Goal: Task Accomplishment & Management: Use online tool/utility

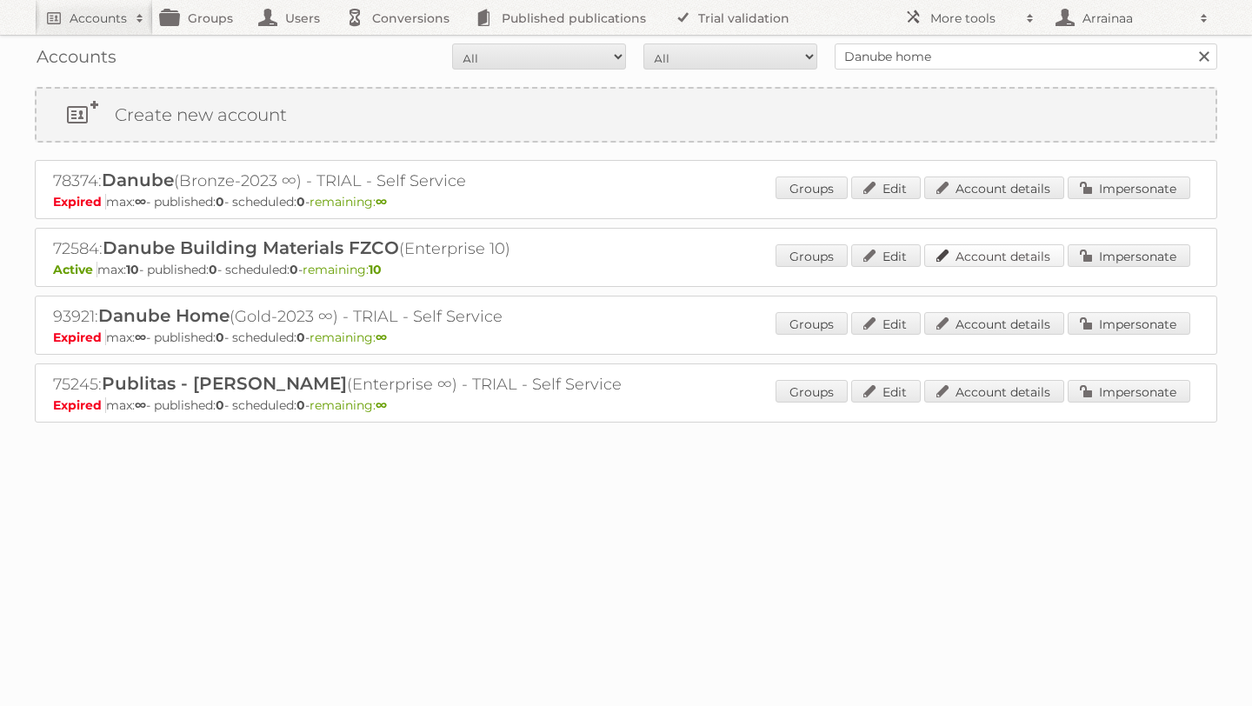
click at [954, 254] on link "Account details" at bounding box center [994, 255] width 140 height 23
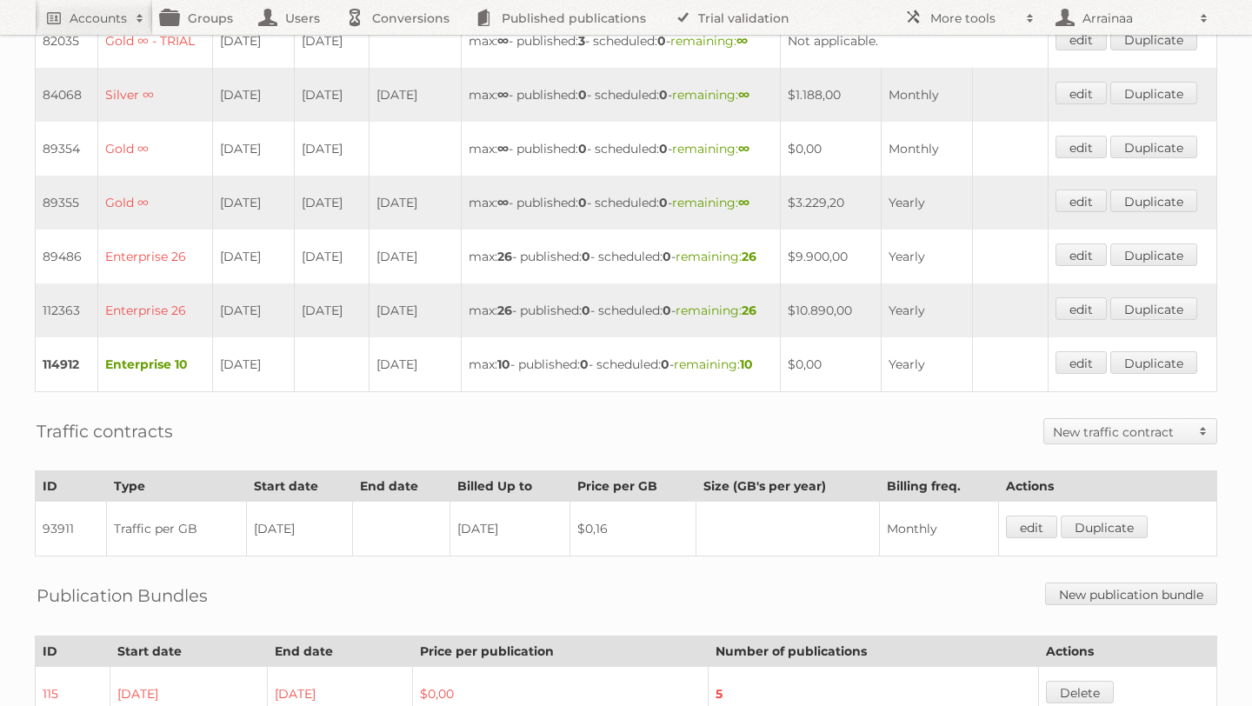
scroll to position [573, 0]
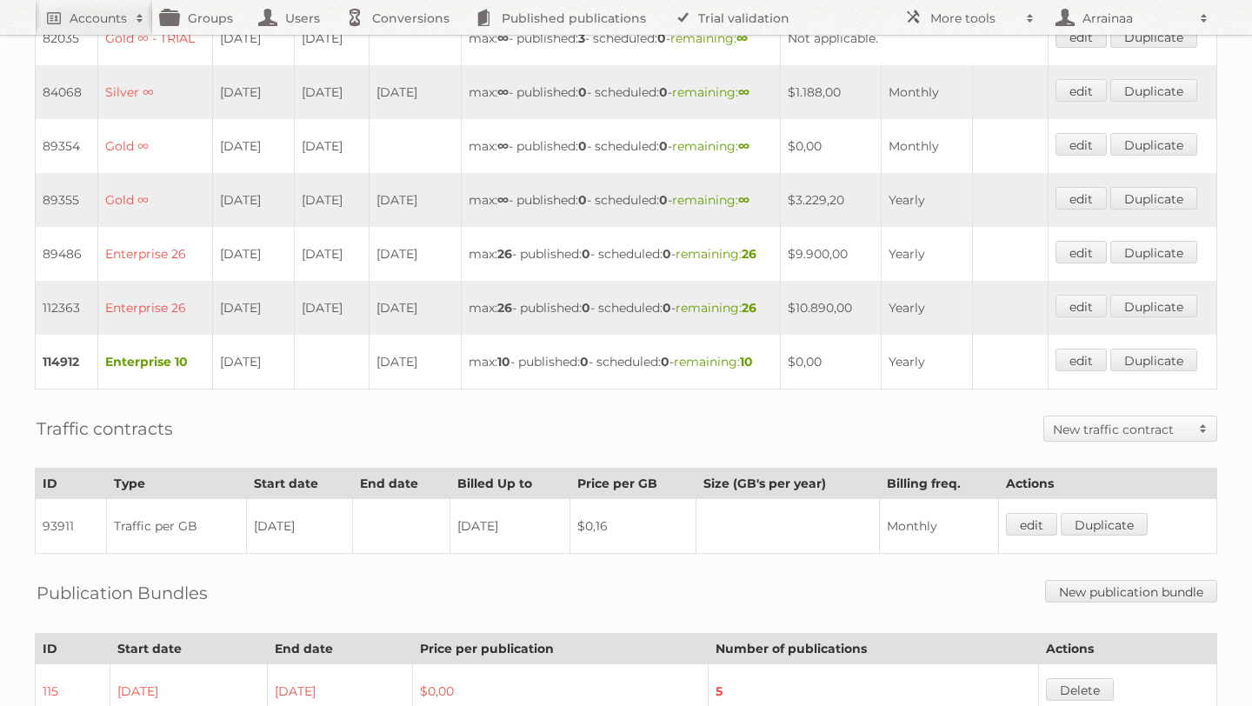
drag, startPoint x: 208, startPoint y: 458, endPoint x: 385, endPoint y: 469, distance: 177.7
click at [386, 335] on tr "112363 Enterprise 26 08-03-2025 08-03-2025 07-03-2026 max: 26 - published: 0 - …" at bounding box center [627, 308] width 1182 height 54
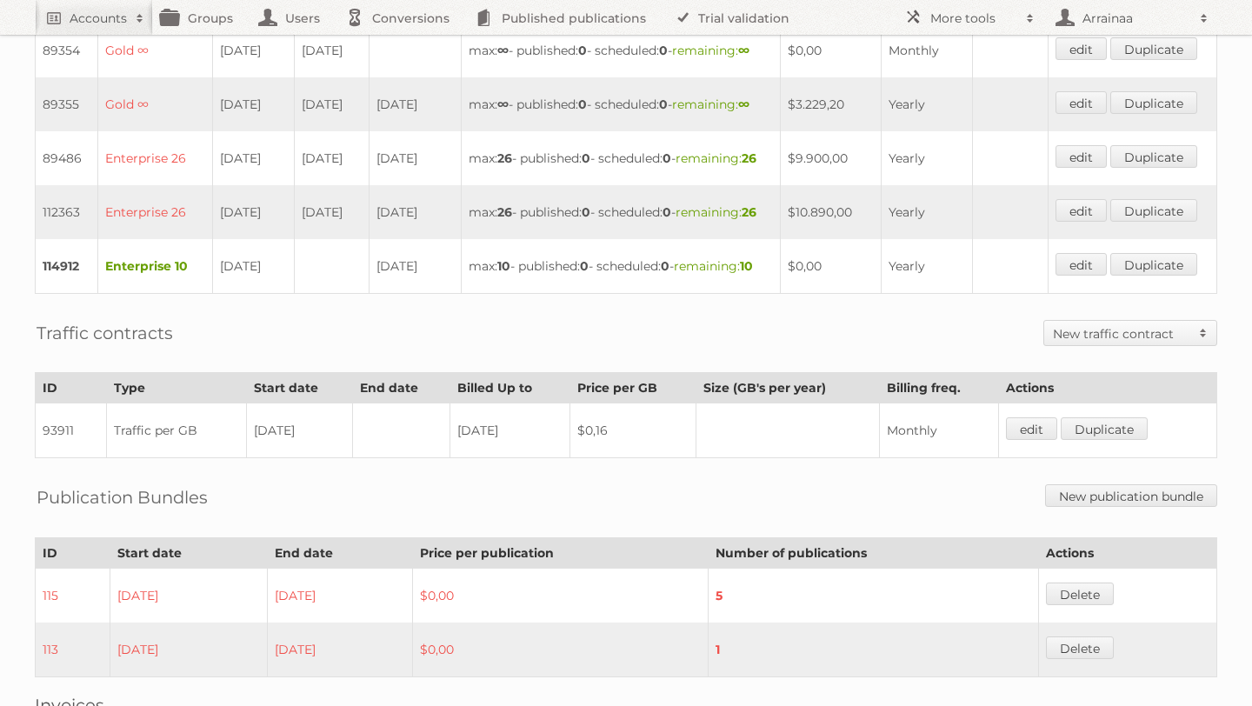
scroll to position [667, 0]
click at [564, 356] on div "Traffic contracts New traffic contract Traffic bundle Traffic per GB" at bounding box center [626, 334] width 1183 height 43
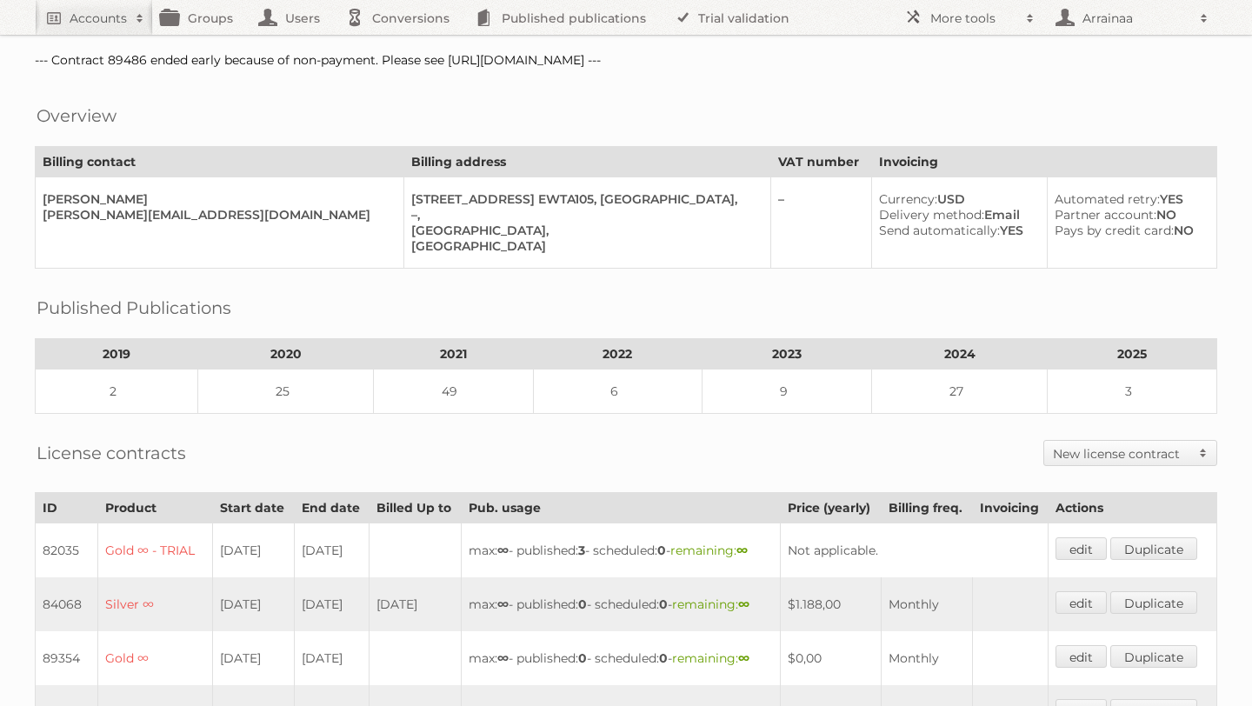
scroll to position [0, 0]
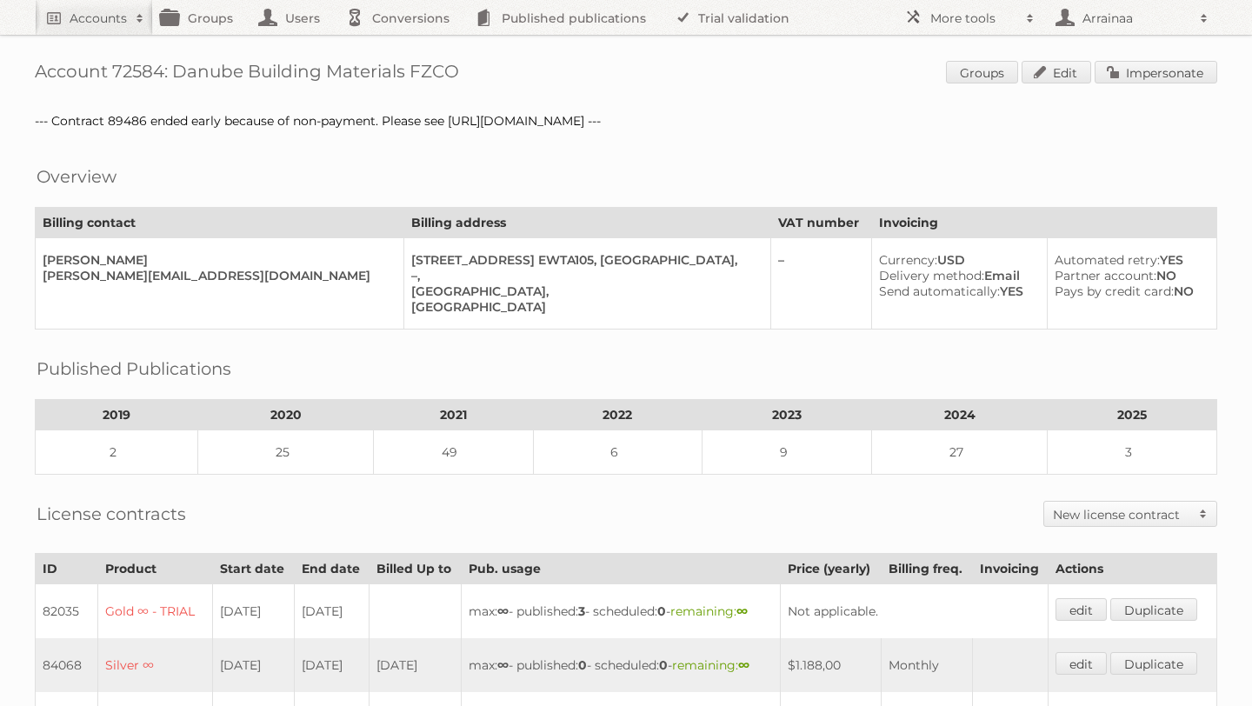
drag, startPoint x: 176, startPoint y: 72, endPoint x: 462, endPoint y: 82, distance: 286.2
click at [463, 82] on h1 "Account 72584: Danube Building Materials FZCO Groups Edit Impersonate" at bounding box center [626, 74] width 1183 height 26
click at [1123, 76] on link "Impersonate" at bounding box center [1156, 72] width 123 height 23
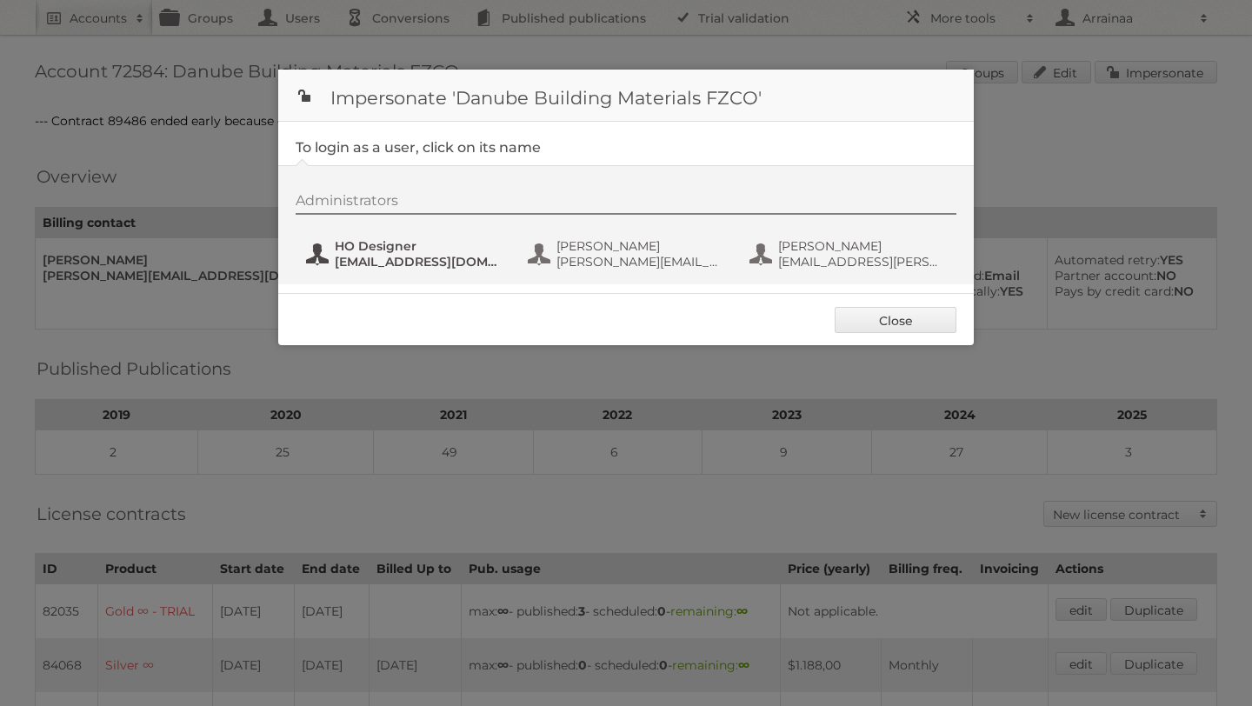
click at [423, 241] on span "HO Designer" at bounding box center [419, 246] width 169 height 16
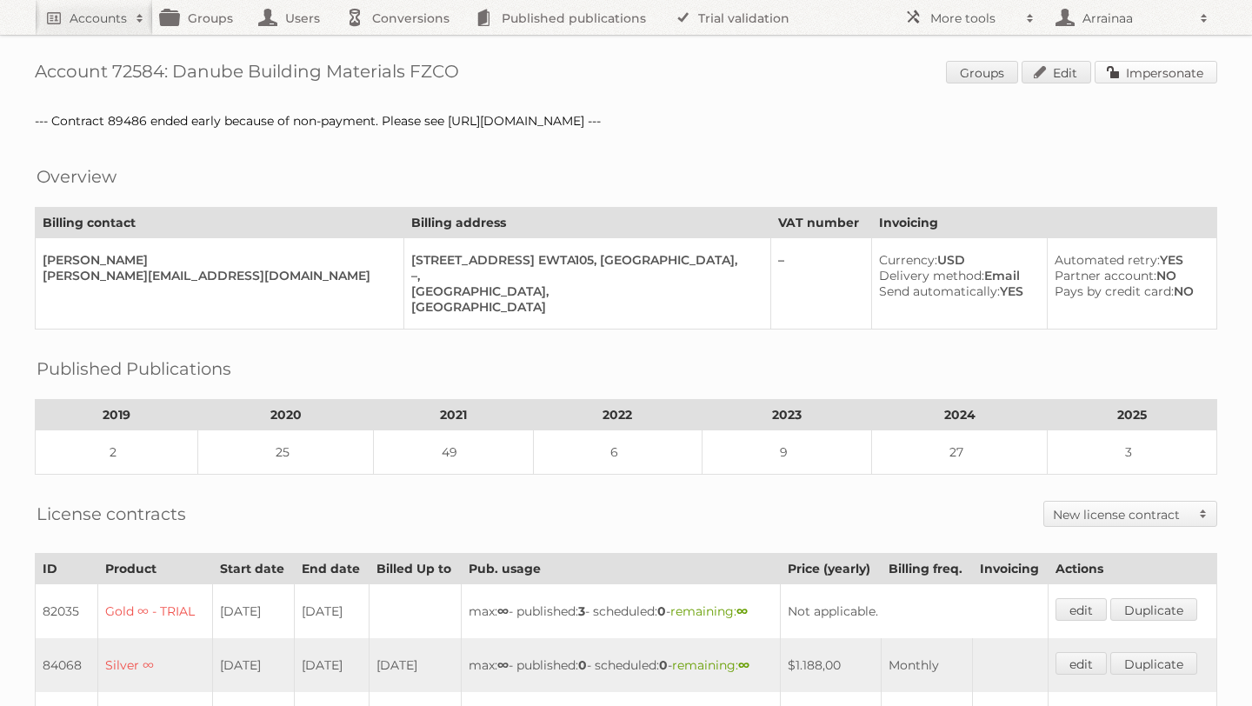
click at [1149, 70] on link "Impersonate" at bounding box center [1156, 72] width 123 height 23
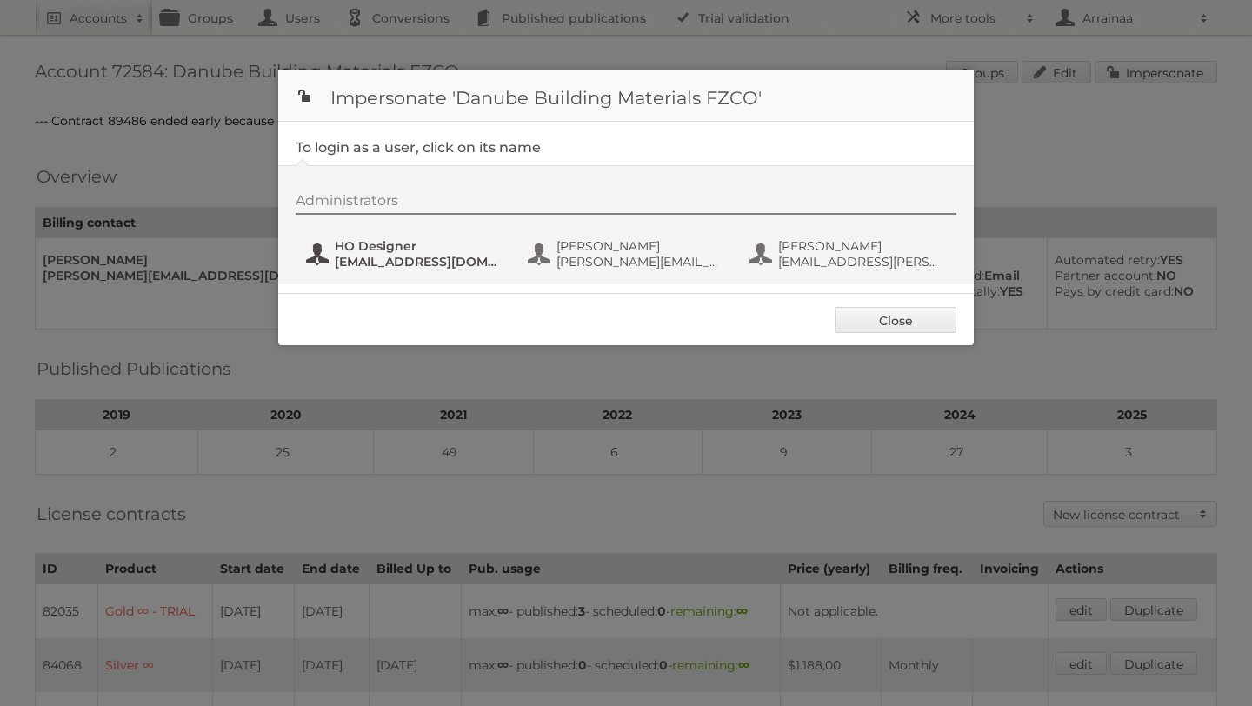
click at [361, 248] on span "HO Designer" at bounding box center [419, 246] width 169 height 16
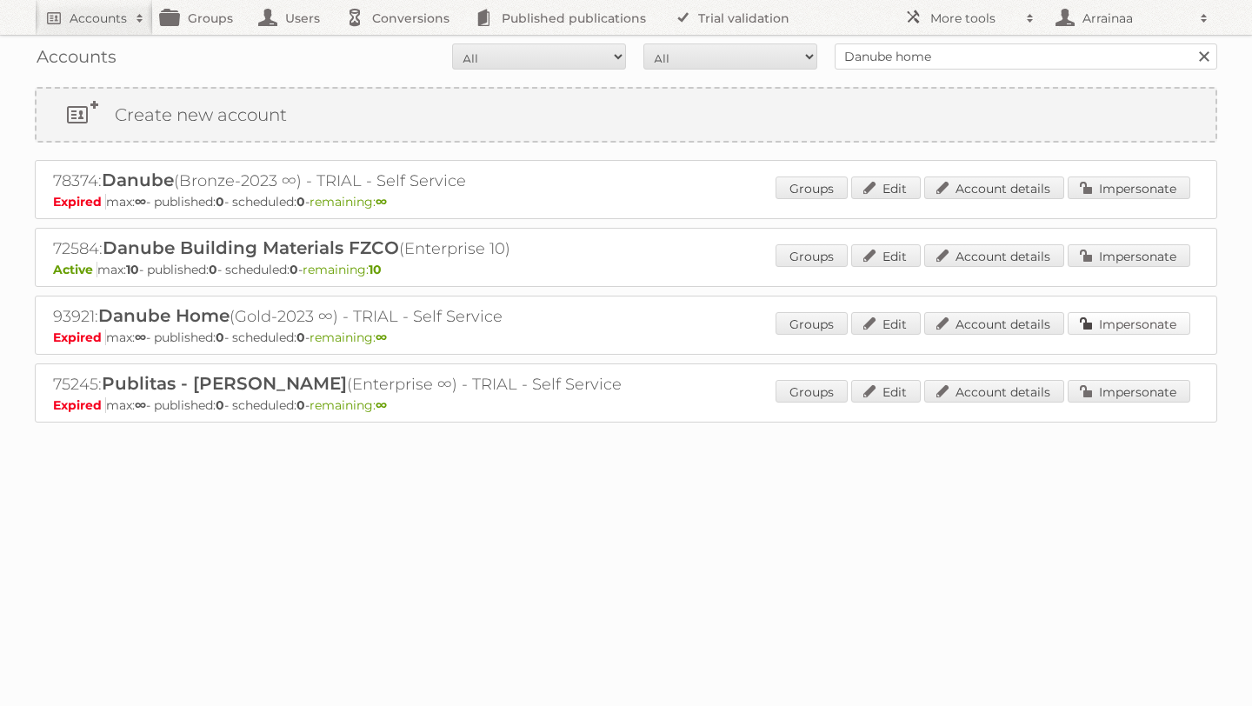
click at [1096, 326] on link "Impersonate" at bounding box center [1129, 323] width 123 height 23
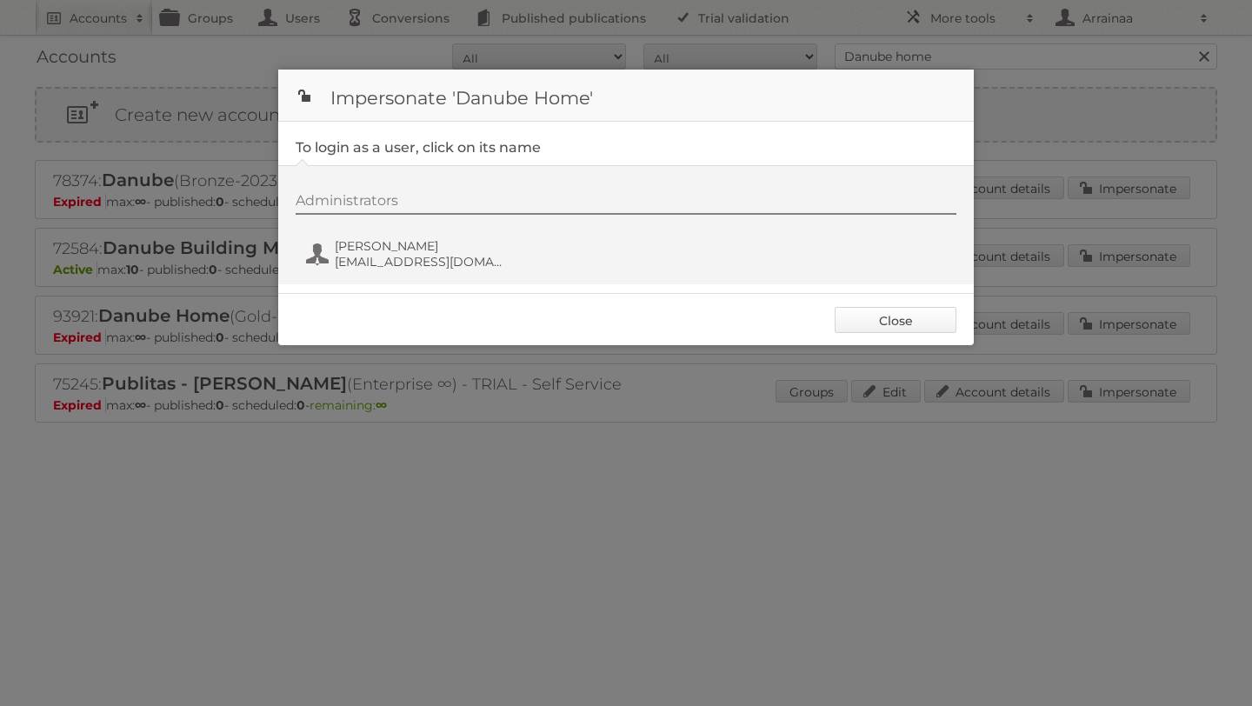
click at [916, 322] on link "Close" at bounding box center [896, 320] width 122 height 26
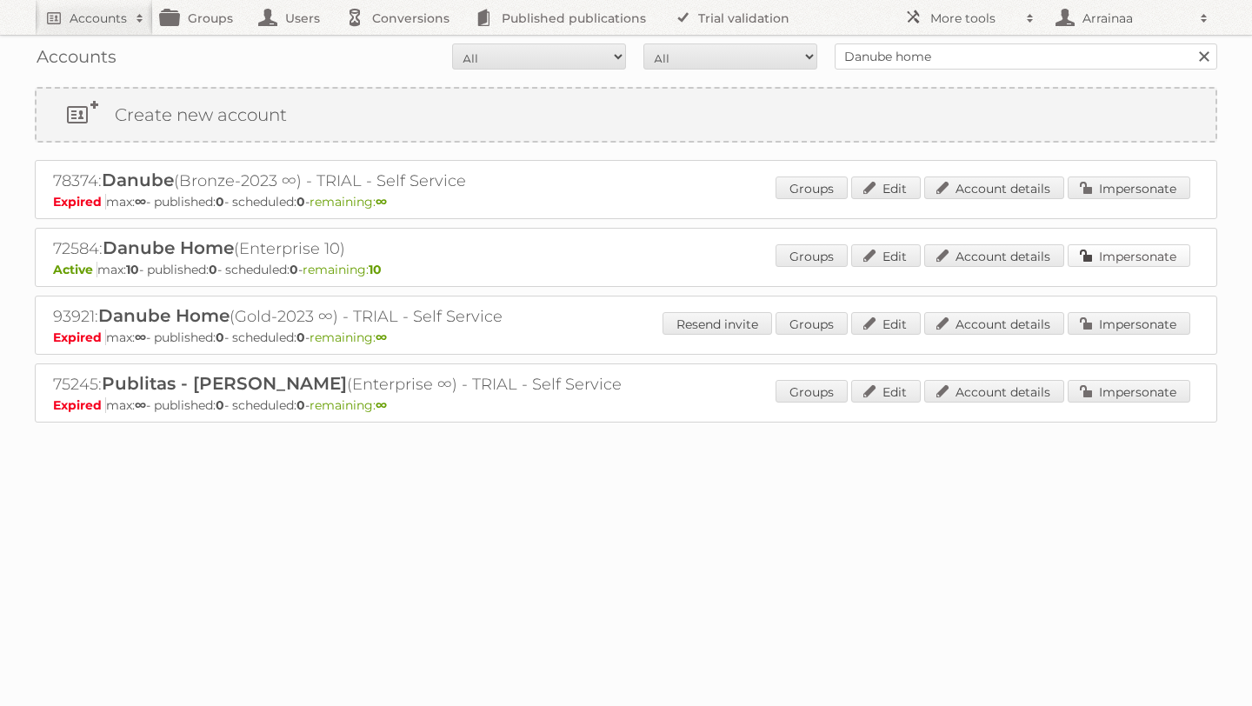
click at [1120, 257] on link "Impersonate" at bounding box center [1129, 255] width 123 height 23
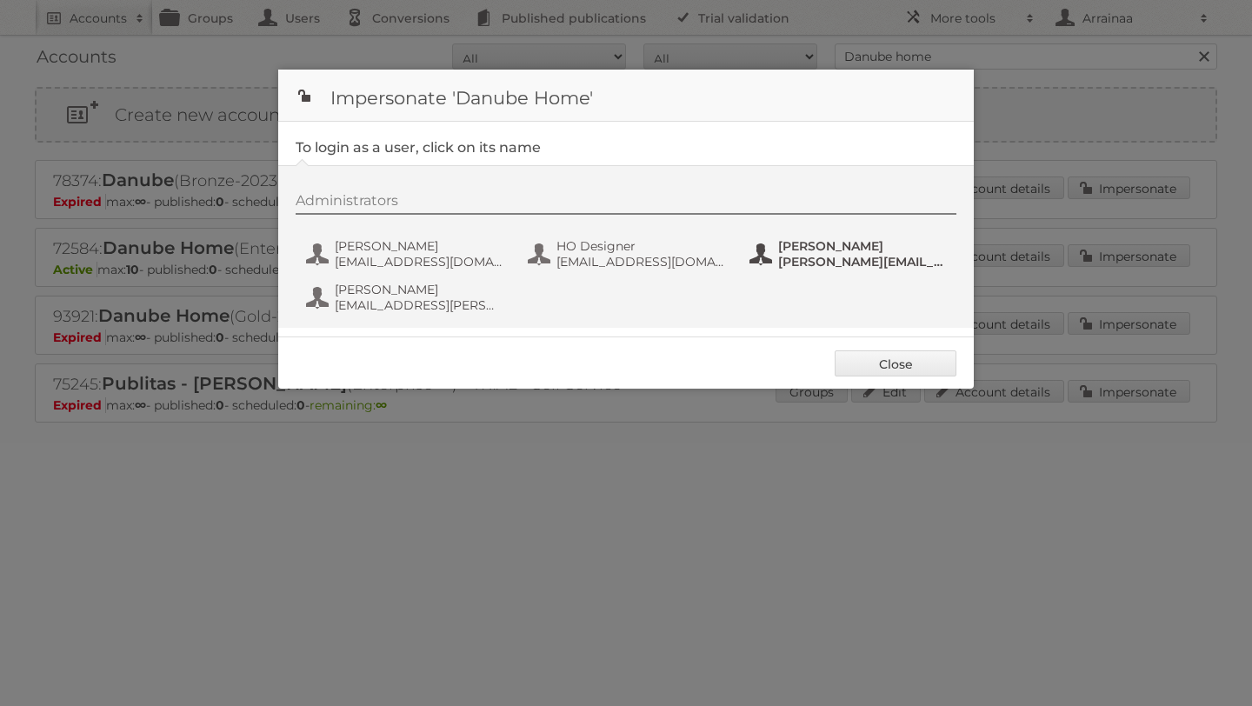
click at [756, 251] on button "Mohamed Wadan mohamed.wadan@danubehome.com" at bounding box center [850, 254] width 204 height 35
